Goal: Find specific page/section: Find specific page/section

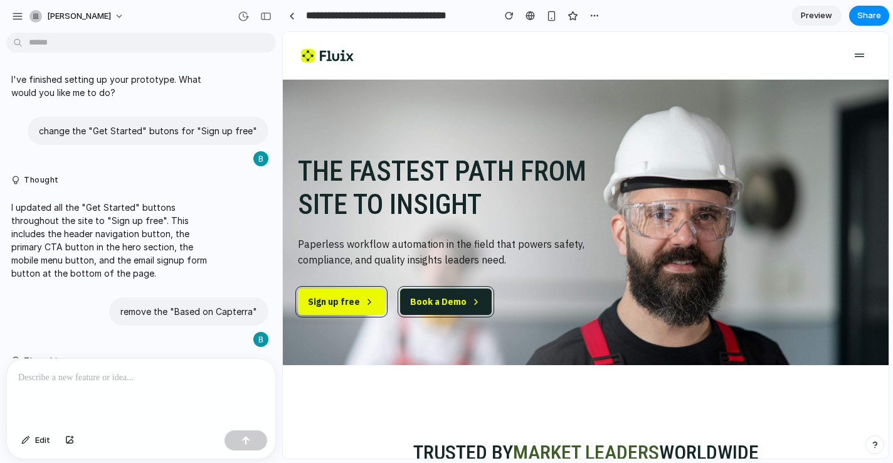
scroll to position [366, 0]
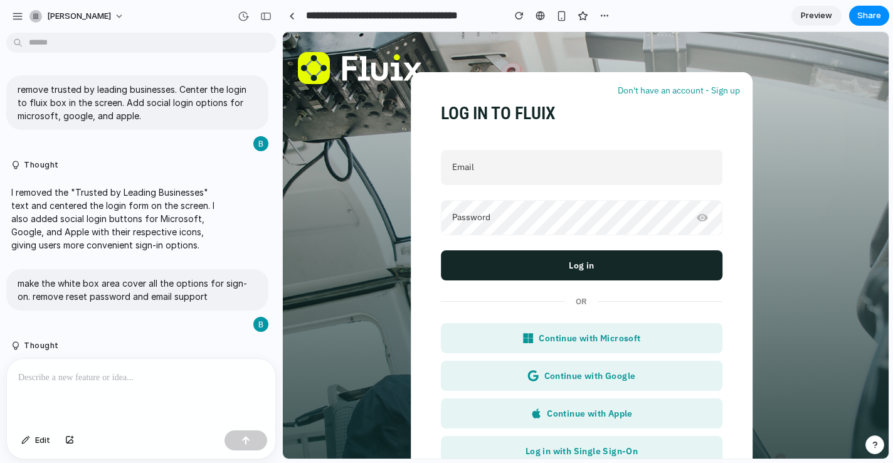
scroll to position [811, 0]
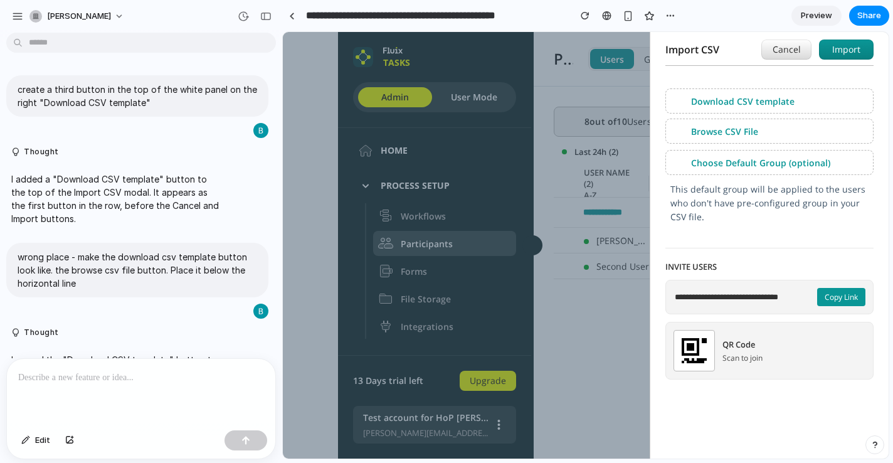
scroll to position [762, 0]
